Goal: Find specific page/section: Find specific page/section

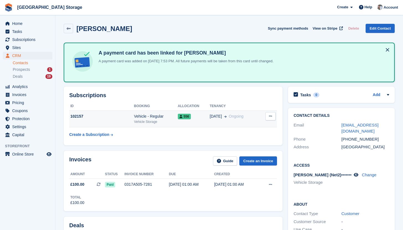
click at [160, 121] on div "Vehicle Storage" at bounding box center [156, 121] width 44 height 5
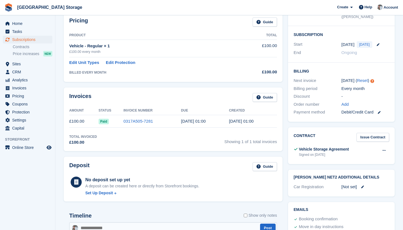
scroll to position [91, 0]
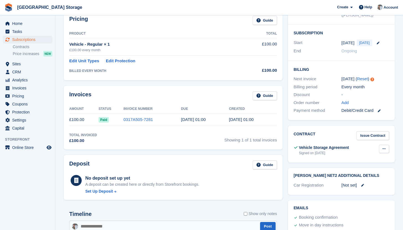
click at [386, 151] on button at bounding box center [383, 149] width 10 height 8
click at [352, 159] on p "View" at bounding box center [362, 159] width 48 height 7
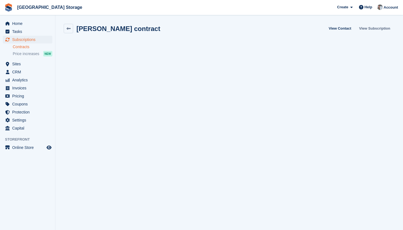
click at [374, 27] on link "View Subscription" at bounding box center [374, 28] width 35 height 9
